Goal: Find specific page/section: Find specific page/section

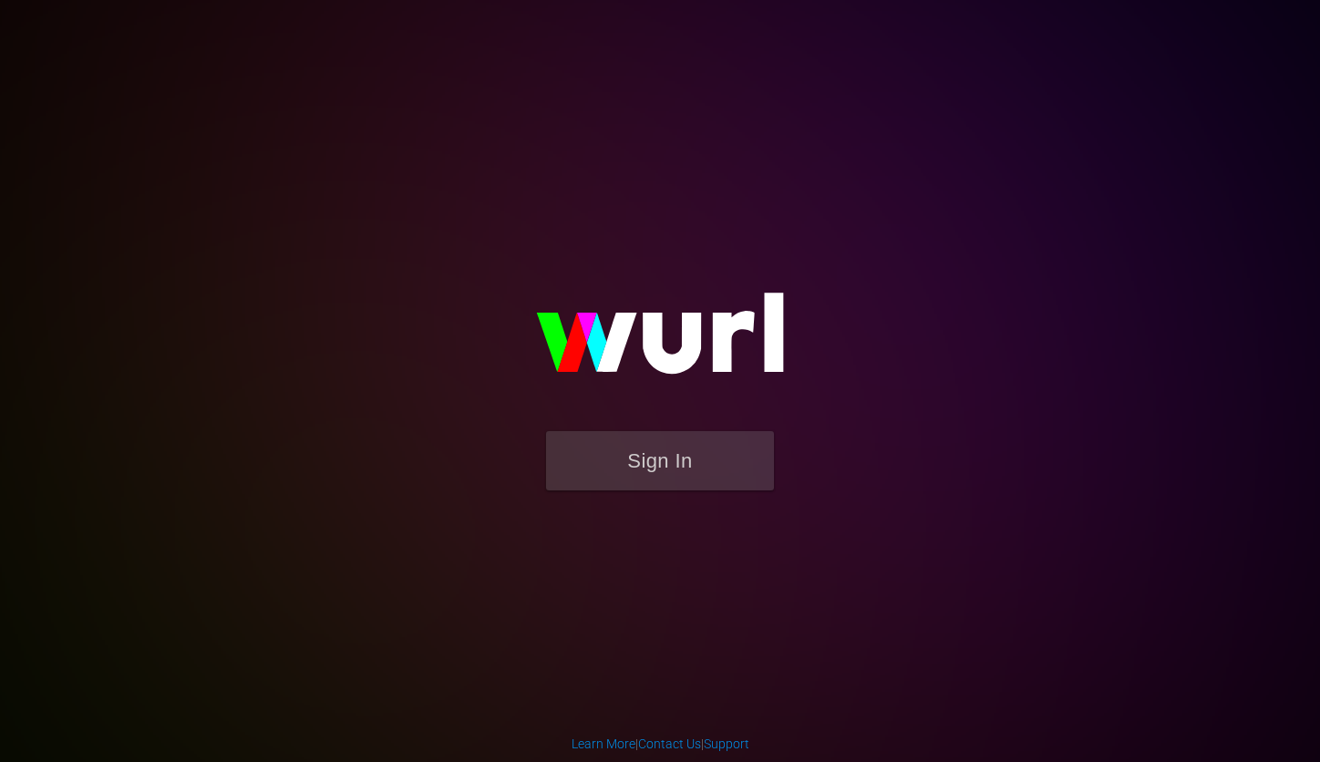
click at [689, 490] on form "Sign In" at bounding box center [660, 470] width 365 height 78
click at [697, 461] on button "Sign In" at bounding box center [660, 460] width 228 height 59
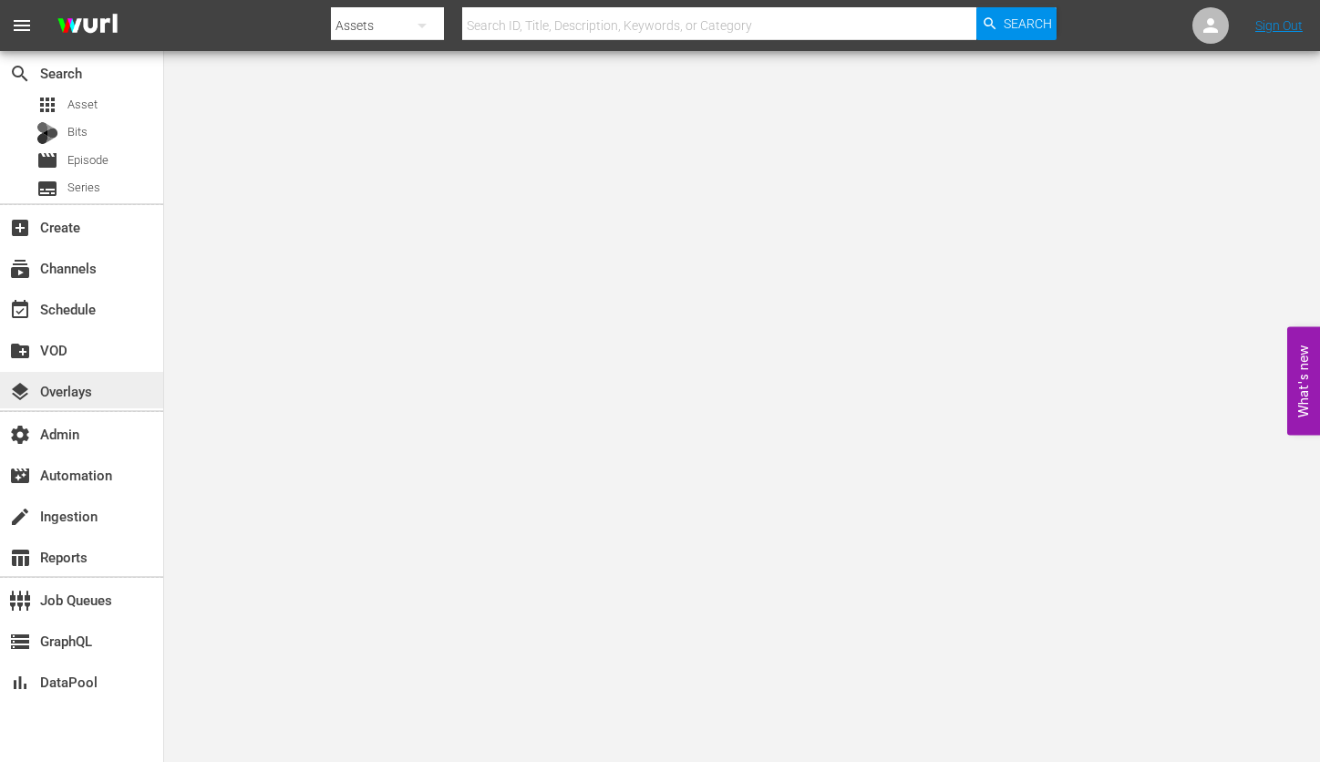
click at [57, 394] on div "layers Overlays" at bounding box center [51, 388] width 102 height 16
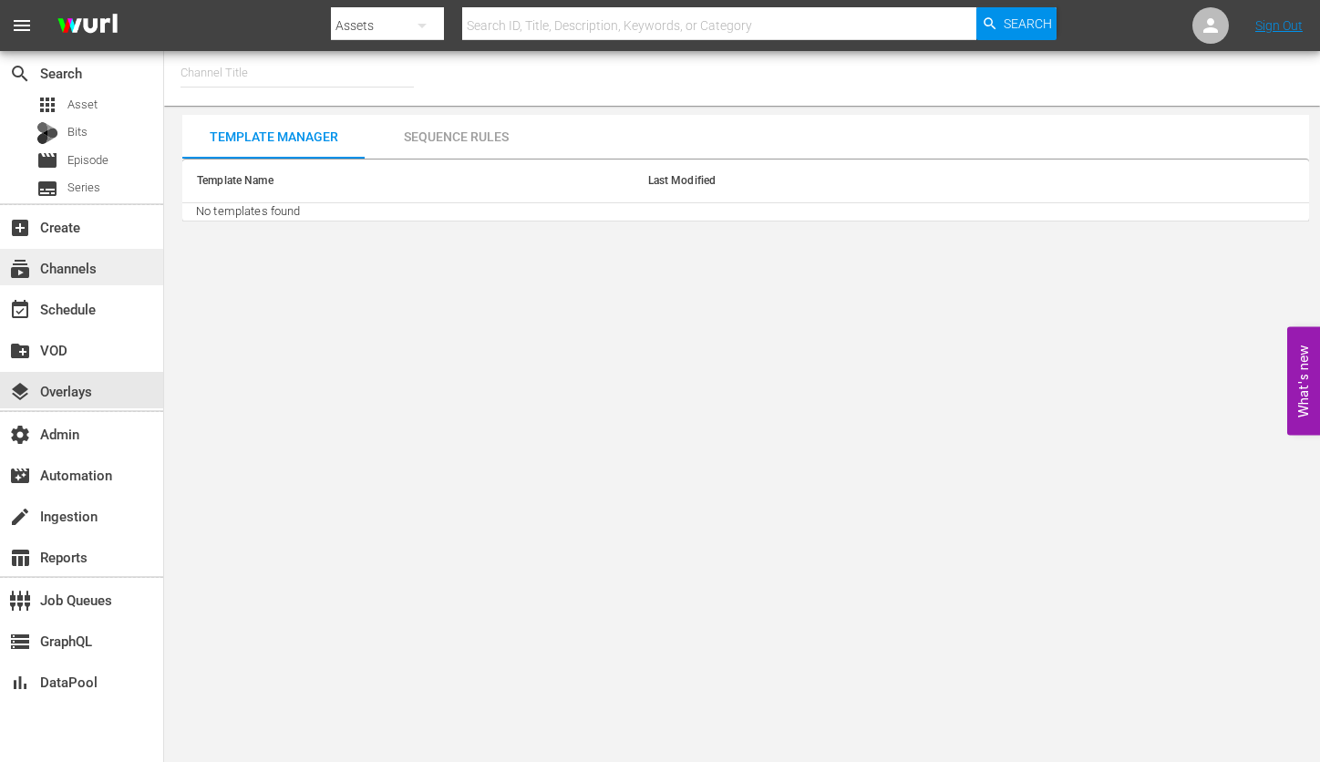
click at [78, 272] on div "subscriptions Channels" at bounding box center [51, 265] width 102 height 16
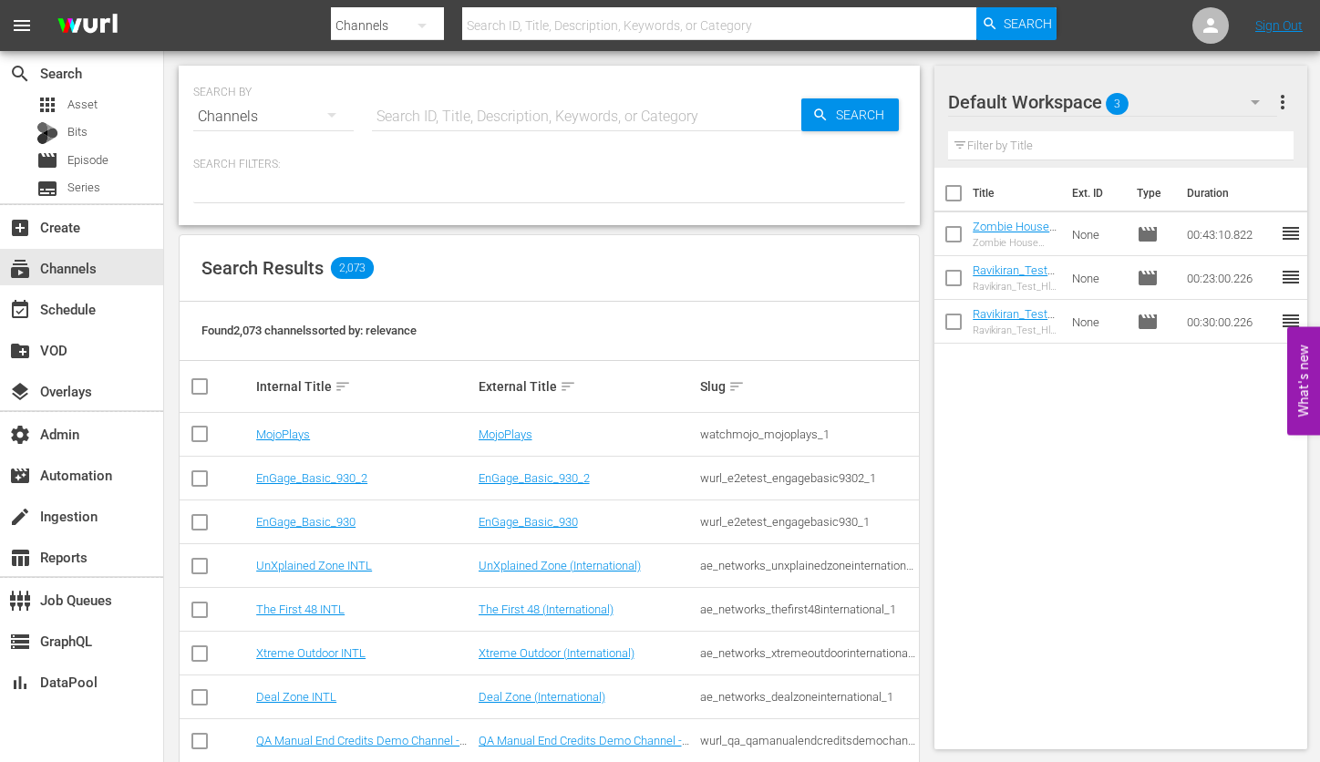
click at [481, 109] on input "text" at bounding box center [587, 117] width 430 height 44
type input "external3"
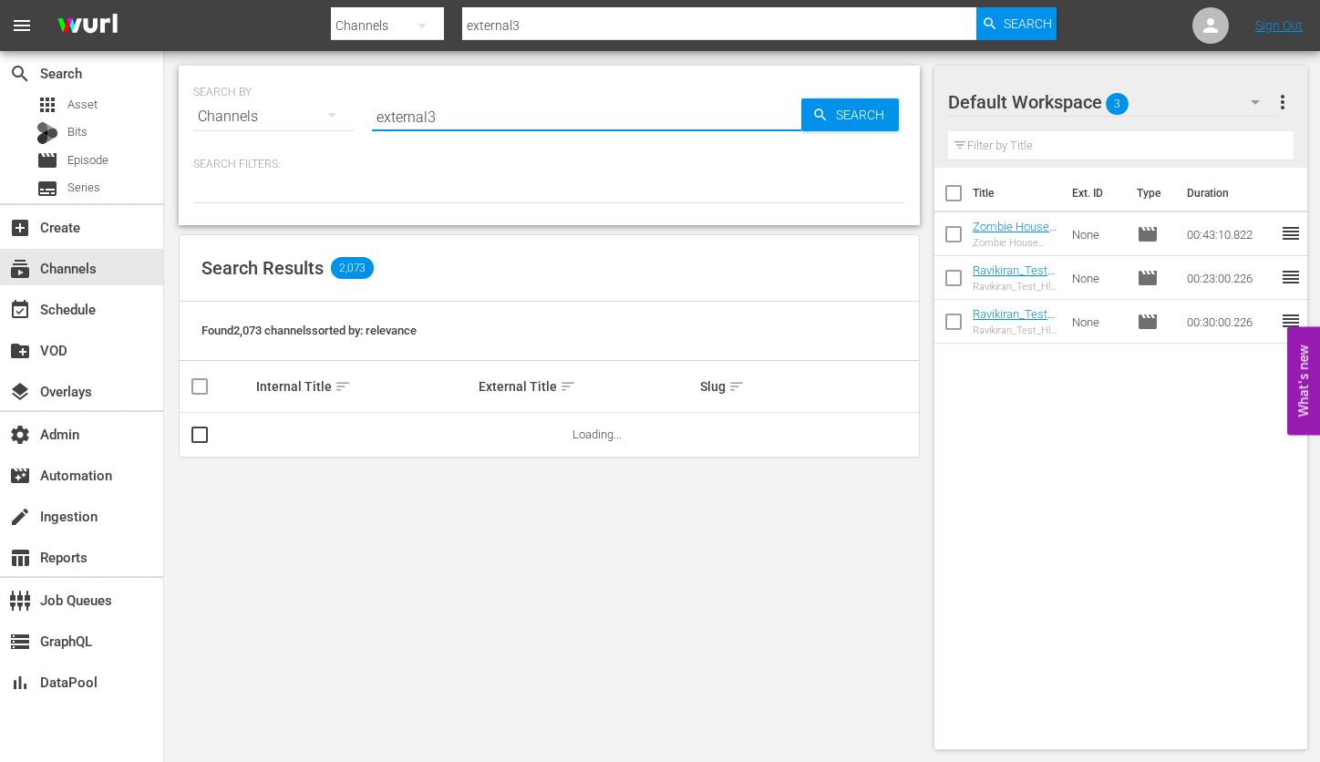
click at [844, 131] on div "SEARCH BY Search By Channels Search ID, Title, Description, Keywords, or Catego…" at bounding box center [549, 106] width 712 height 66
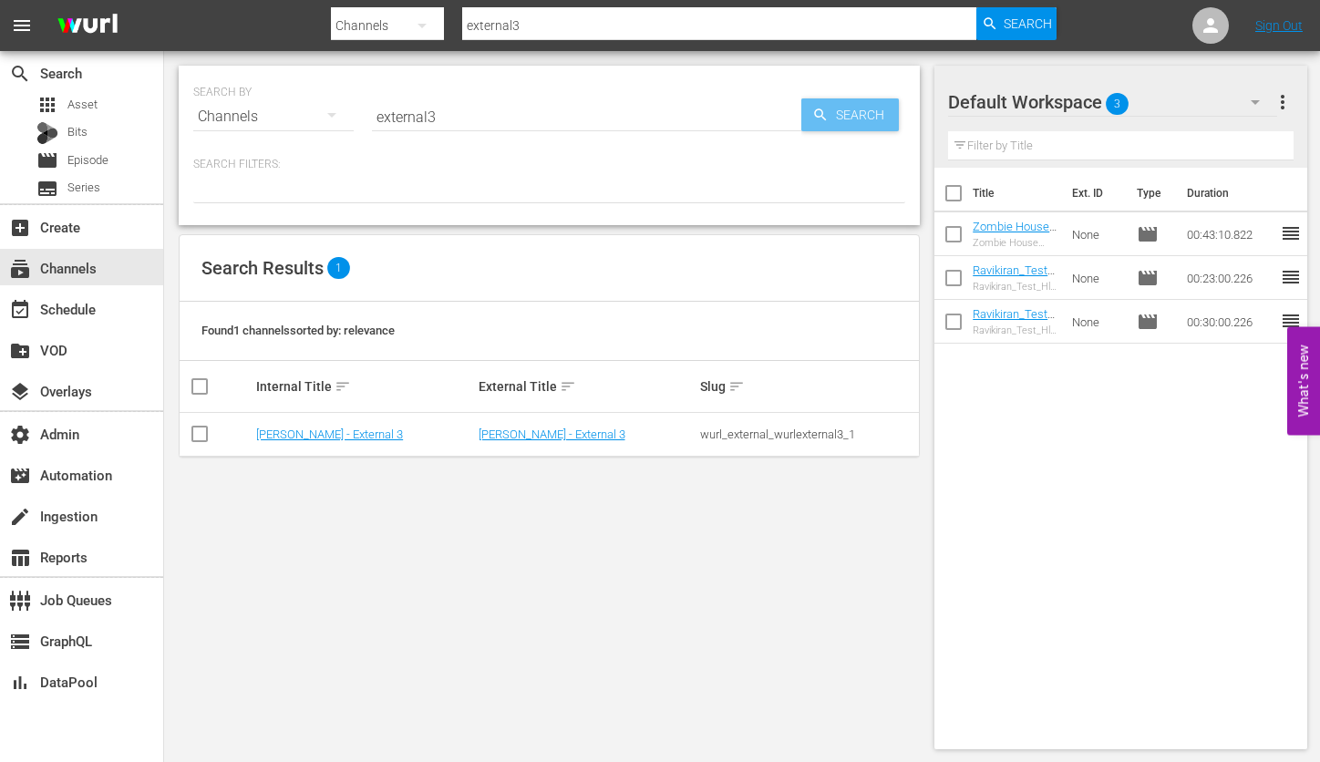
click at [858, 113] on span "Search" at bounding box center [864, 114] width 70 height 33
click at [504, 438] on link "[PERSON_NAME] - External 3" at bounding box center [552, 435] width 147 height 14
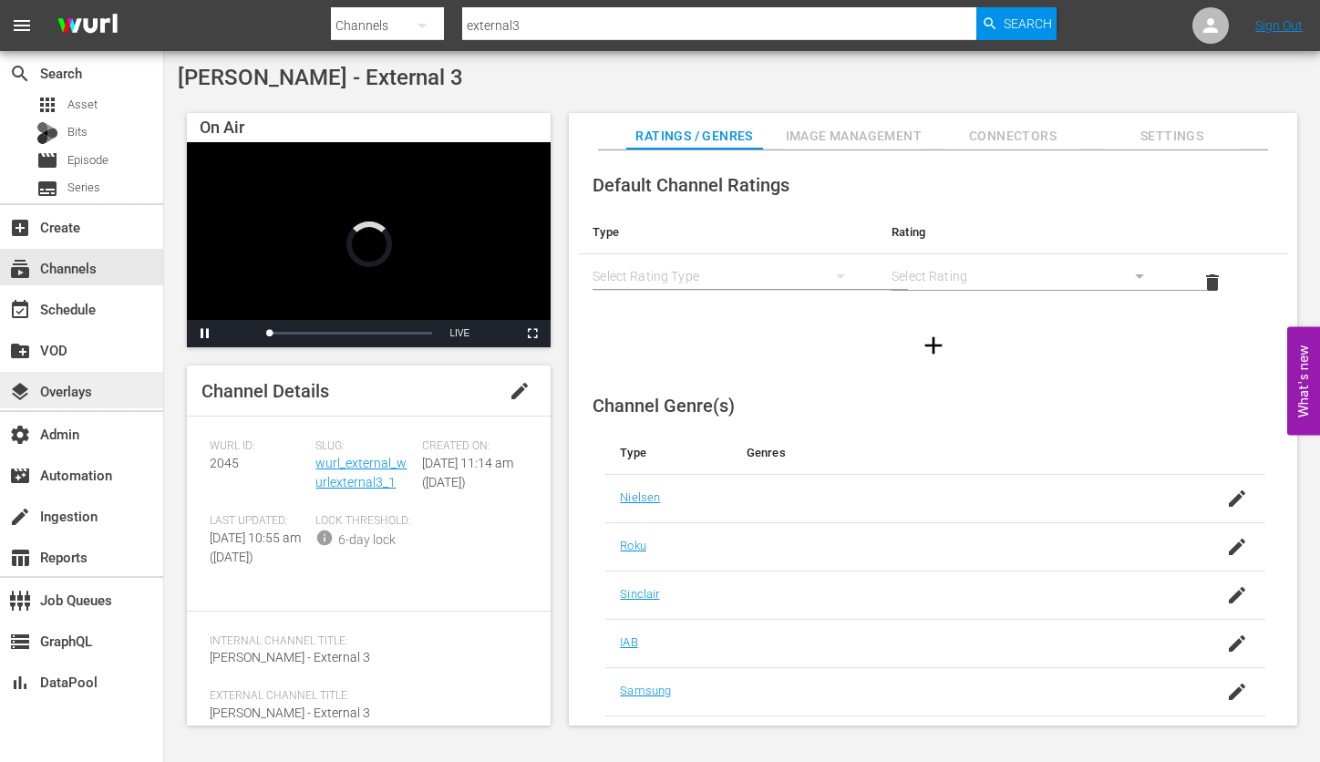
click at [67, 397] on div "layers Overlays" at bounding box center [51, 388] width 102 height 16
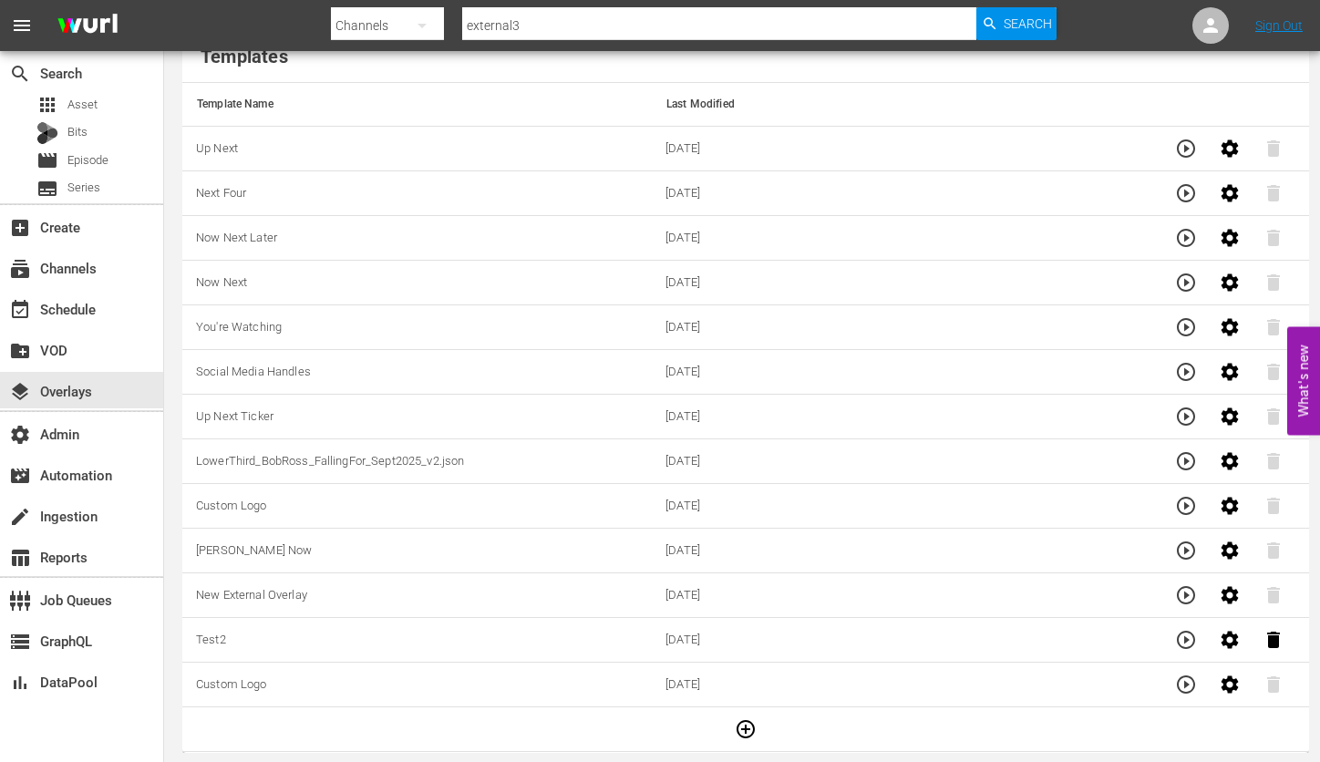
click at [424, 365] on td "Social Media Handles" at bounding box center [417, 372] width 470 height 45
click at [1192, 371] on icon "button" at bounding box center [1186, 372] width 22 height 22
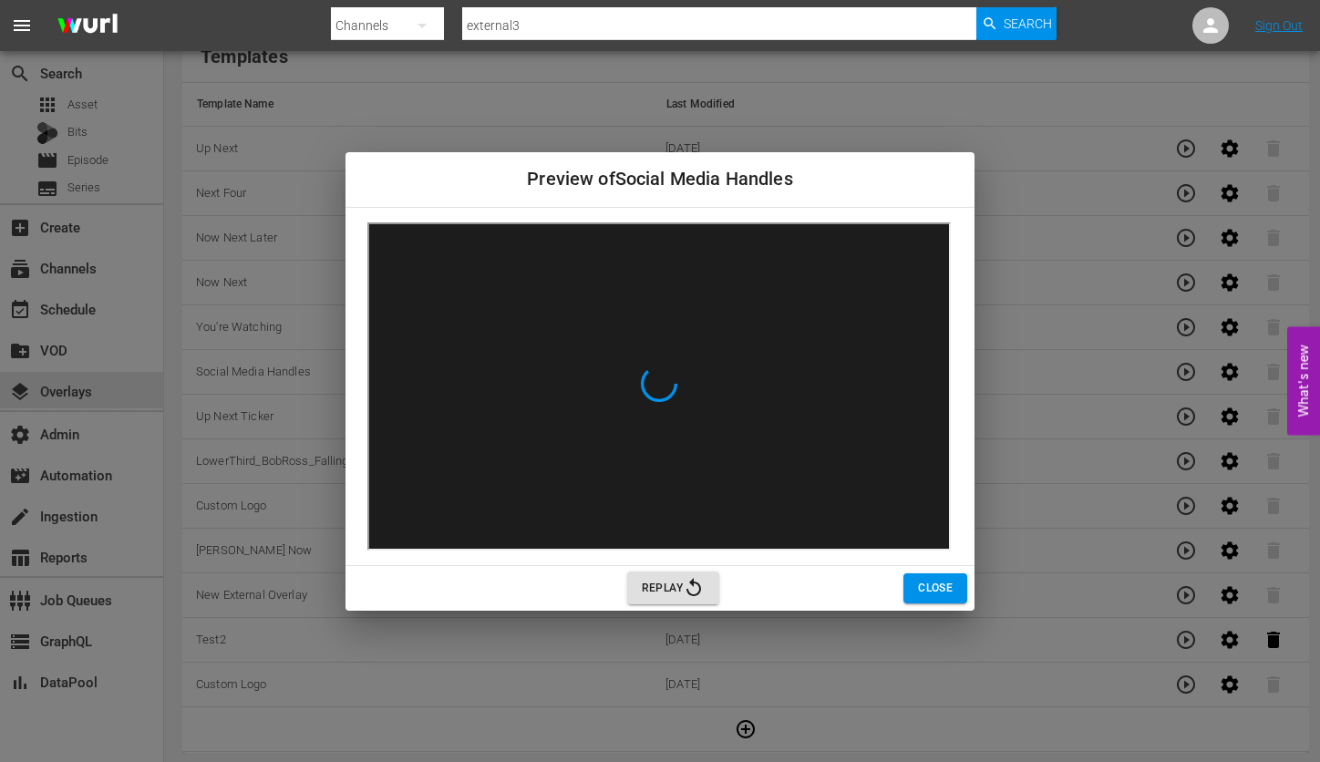
scroll to position [127, 0]
click at [675, 585] on span "Replay" at bounding box center [673, 588] width 63 height 22
click at [932, 586] on span "Close" at bounding box center [935, 588] width 35 height 19
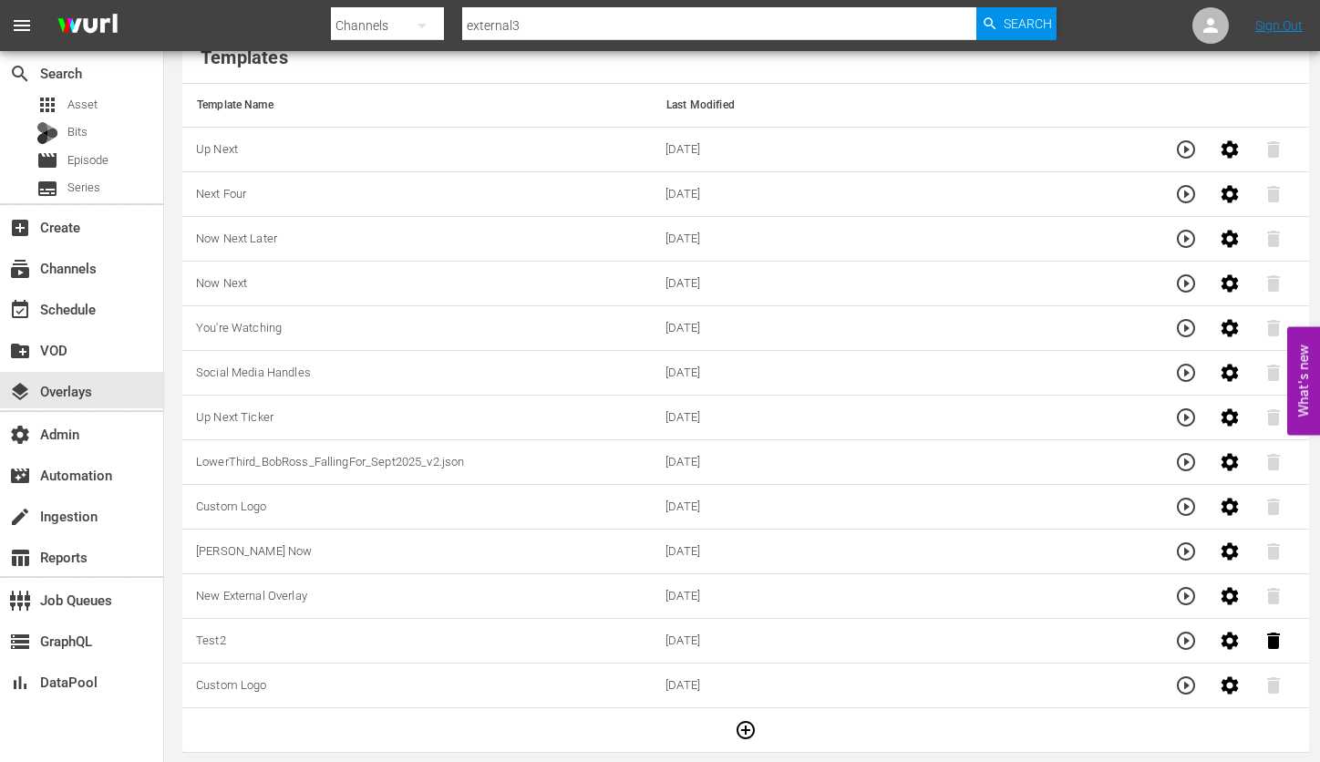
click at [621, 27] on input "external3" at bounding box center [719, 26] width 514 height 44
